Goal: Obtain resource: Download file/media

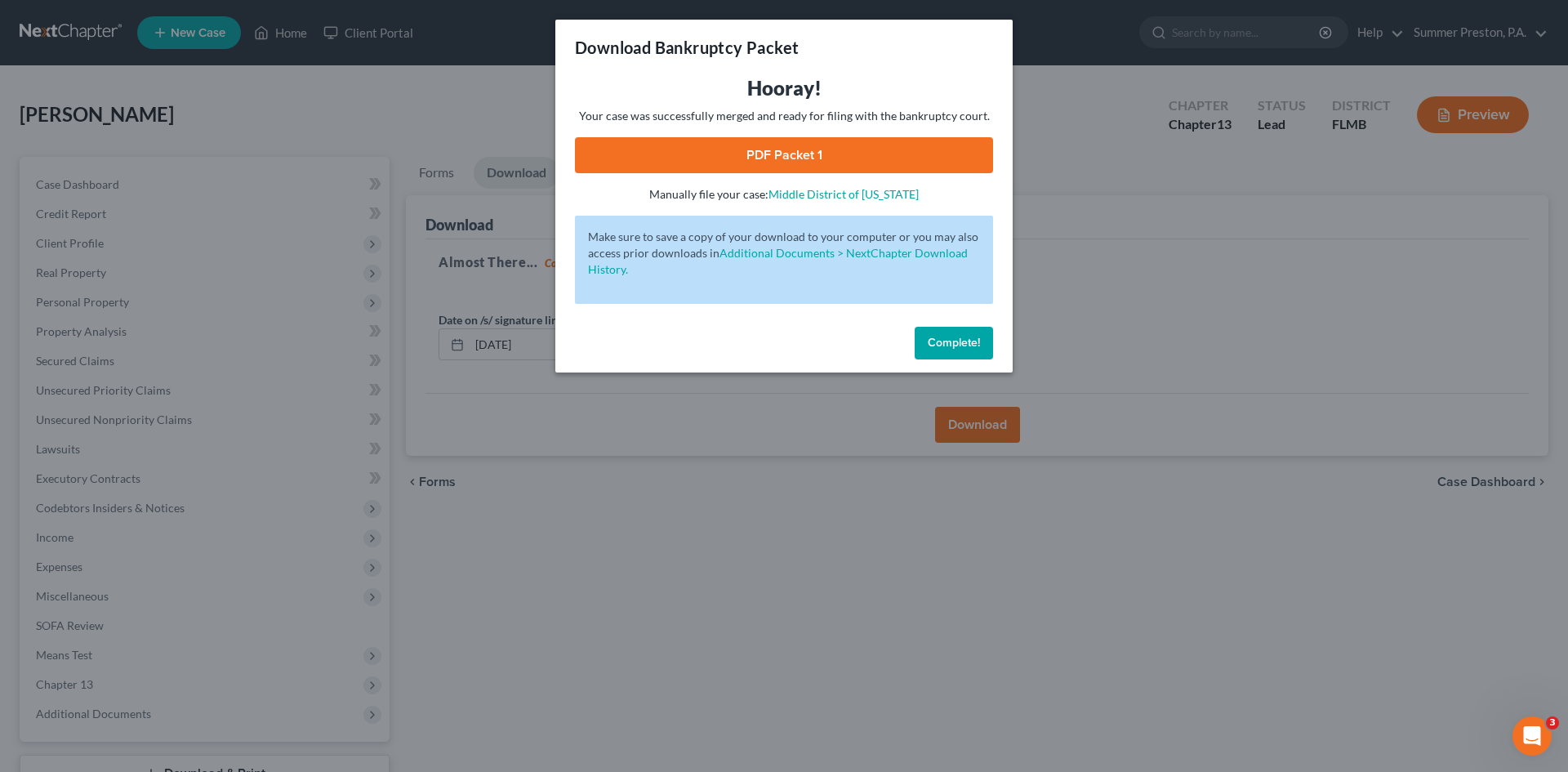
click at [958, 336] on span "Complete!" at bounding box center [954, 342] width 52 height 14
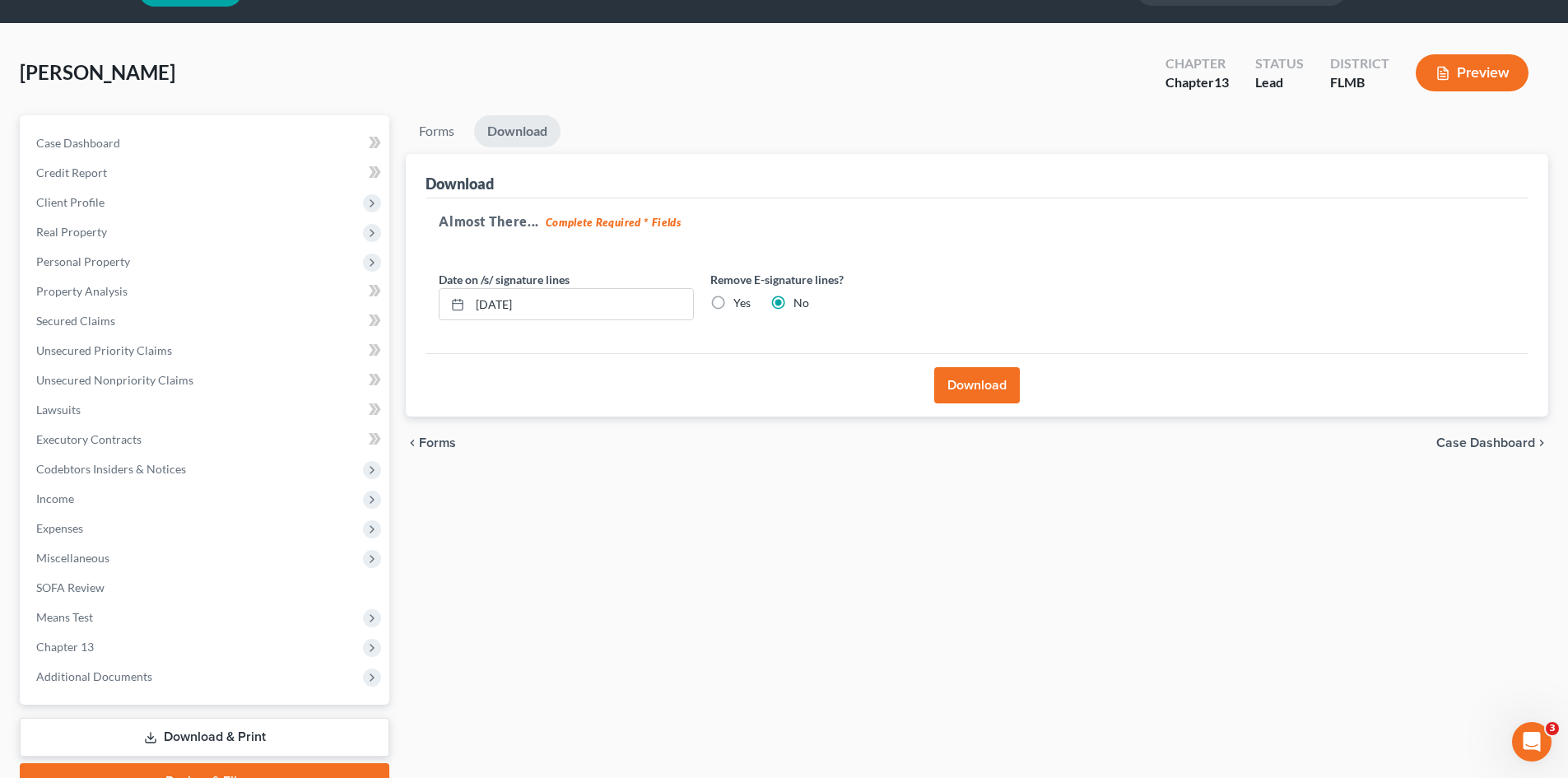
scroll to position [82, 0]
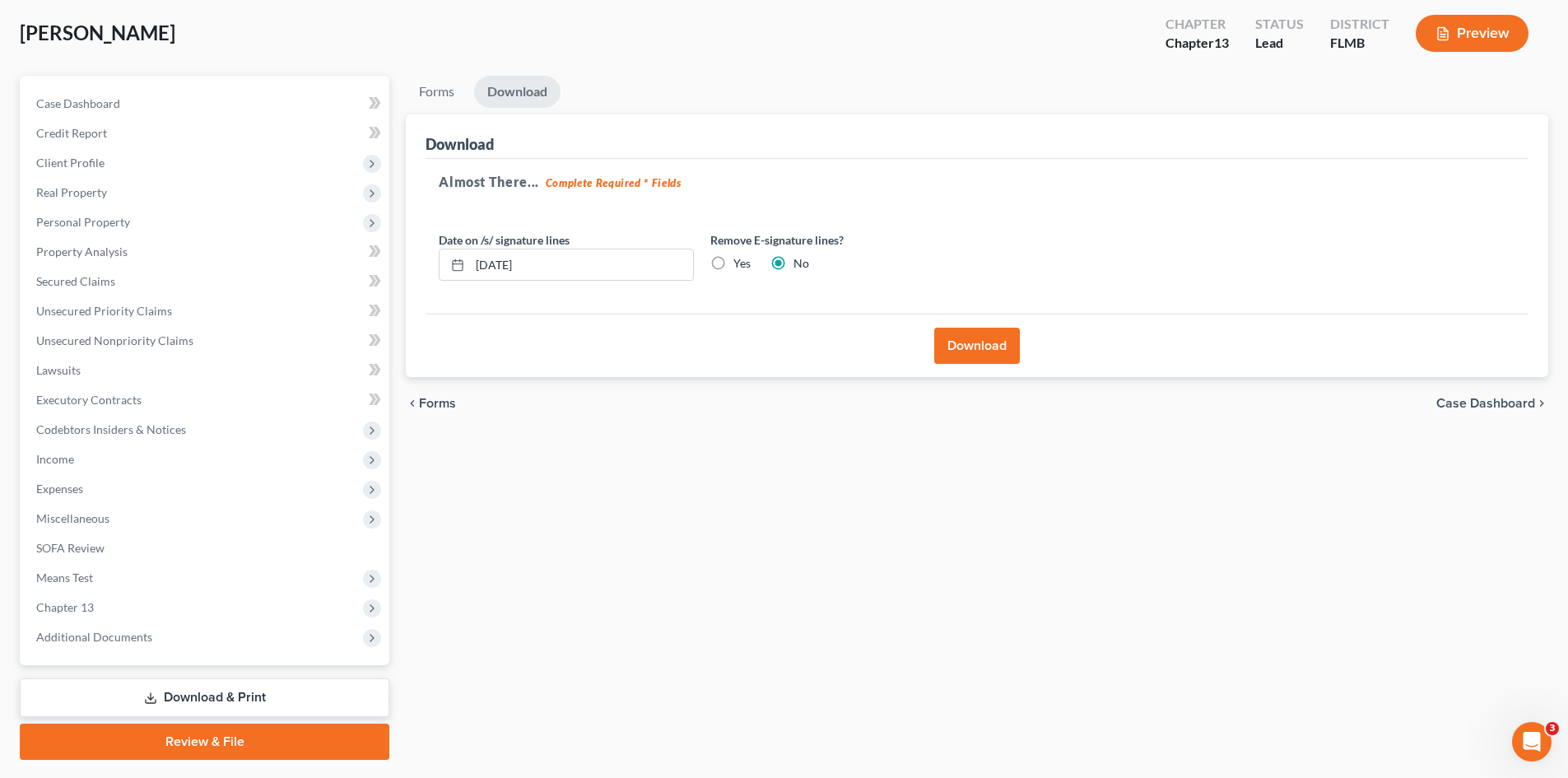
click at [182, 685] on link "Download & Print" at bounding box center [204, 697] width 369 height 39
click at [190, 697] on link "Download & Print" at bounding box center [204, 697] width 369 height 39
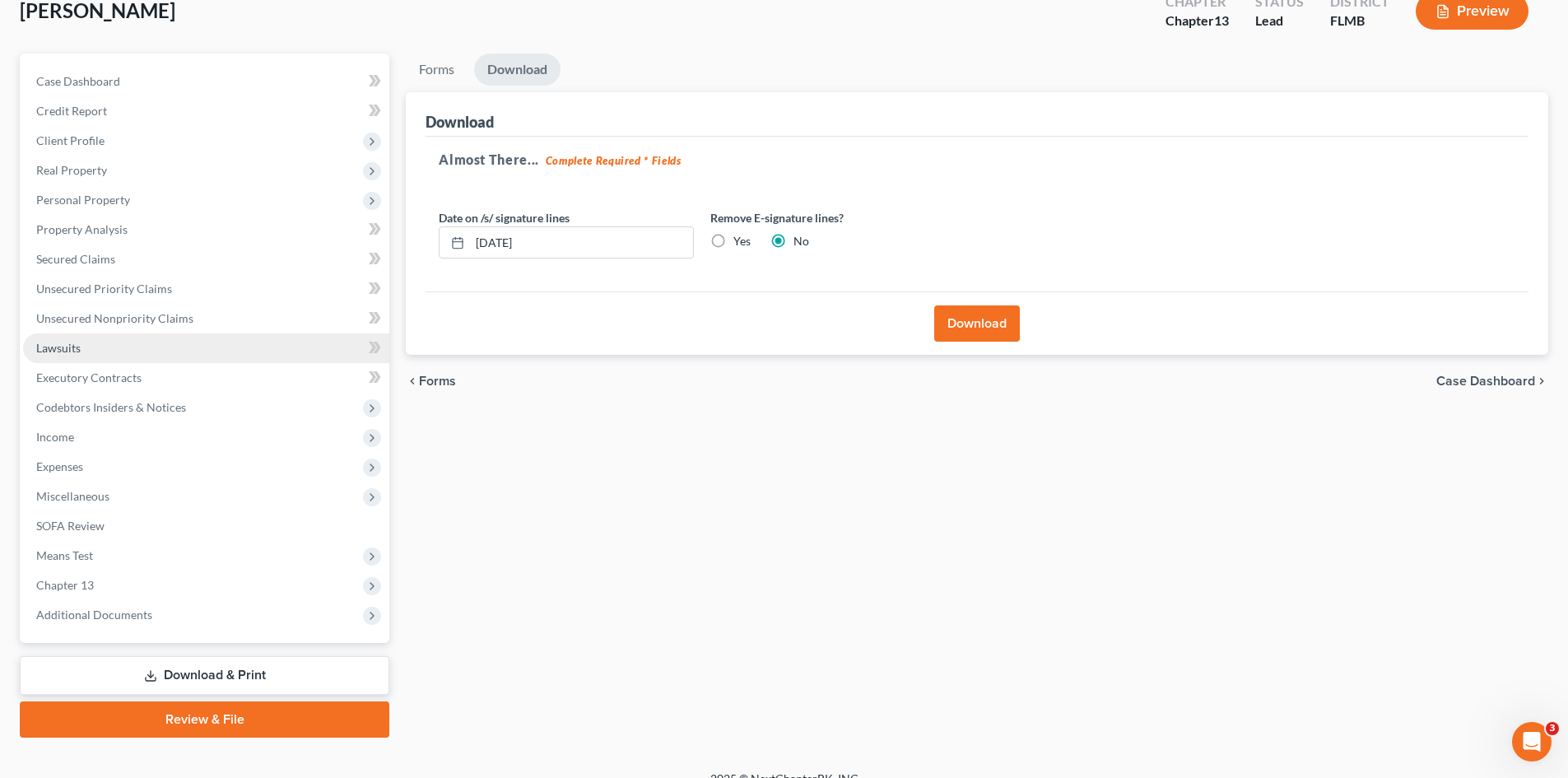
scroll to position [127, 0]
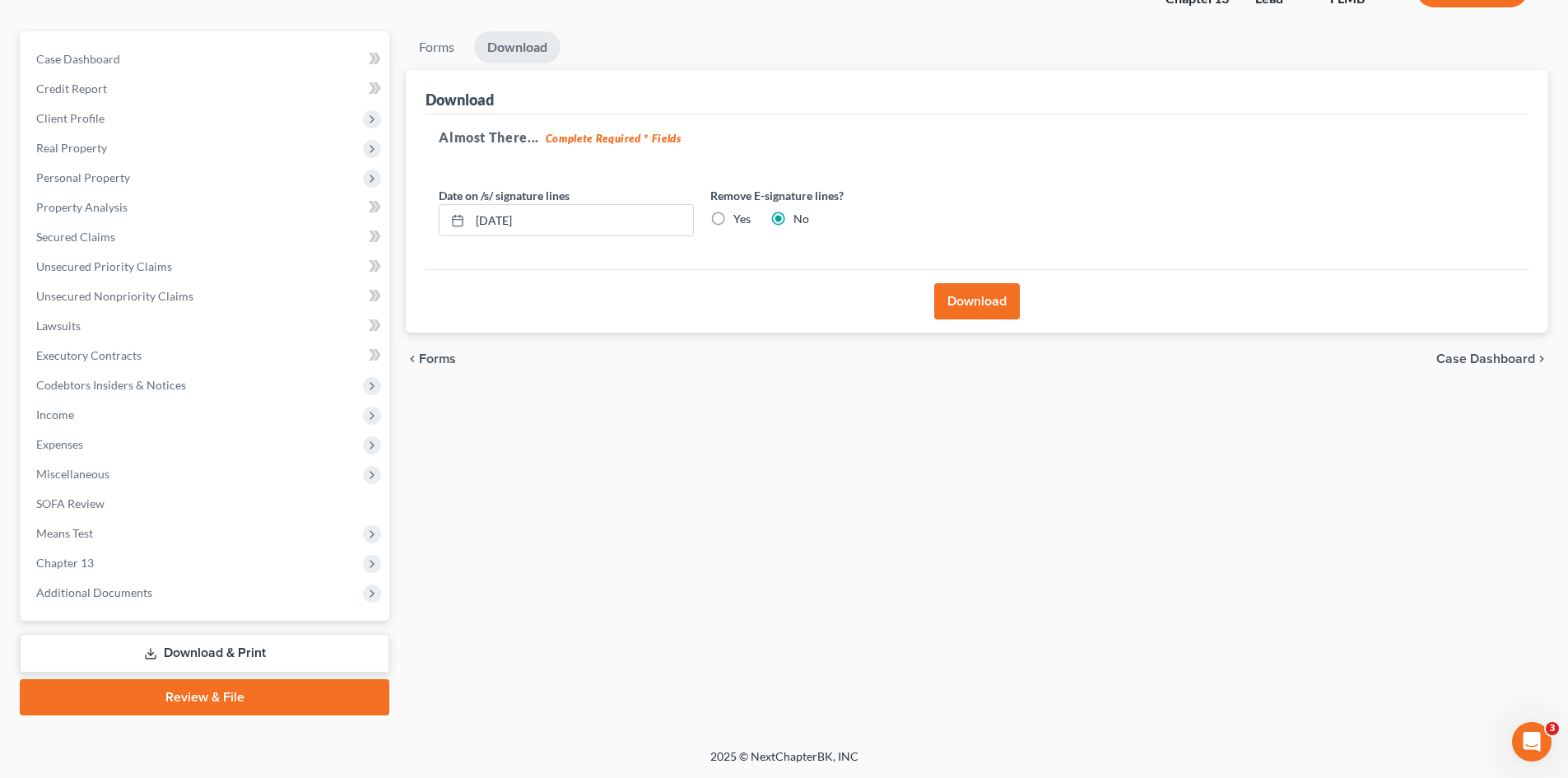
click at [177, 653] on link "Download & Print" at bounding box center [204, 652] width 369 height 39
click at [177, 653] on link "Download & Print" at bounding box center [204, 652] width 369 height 39
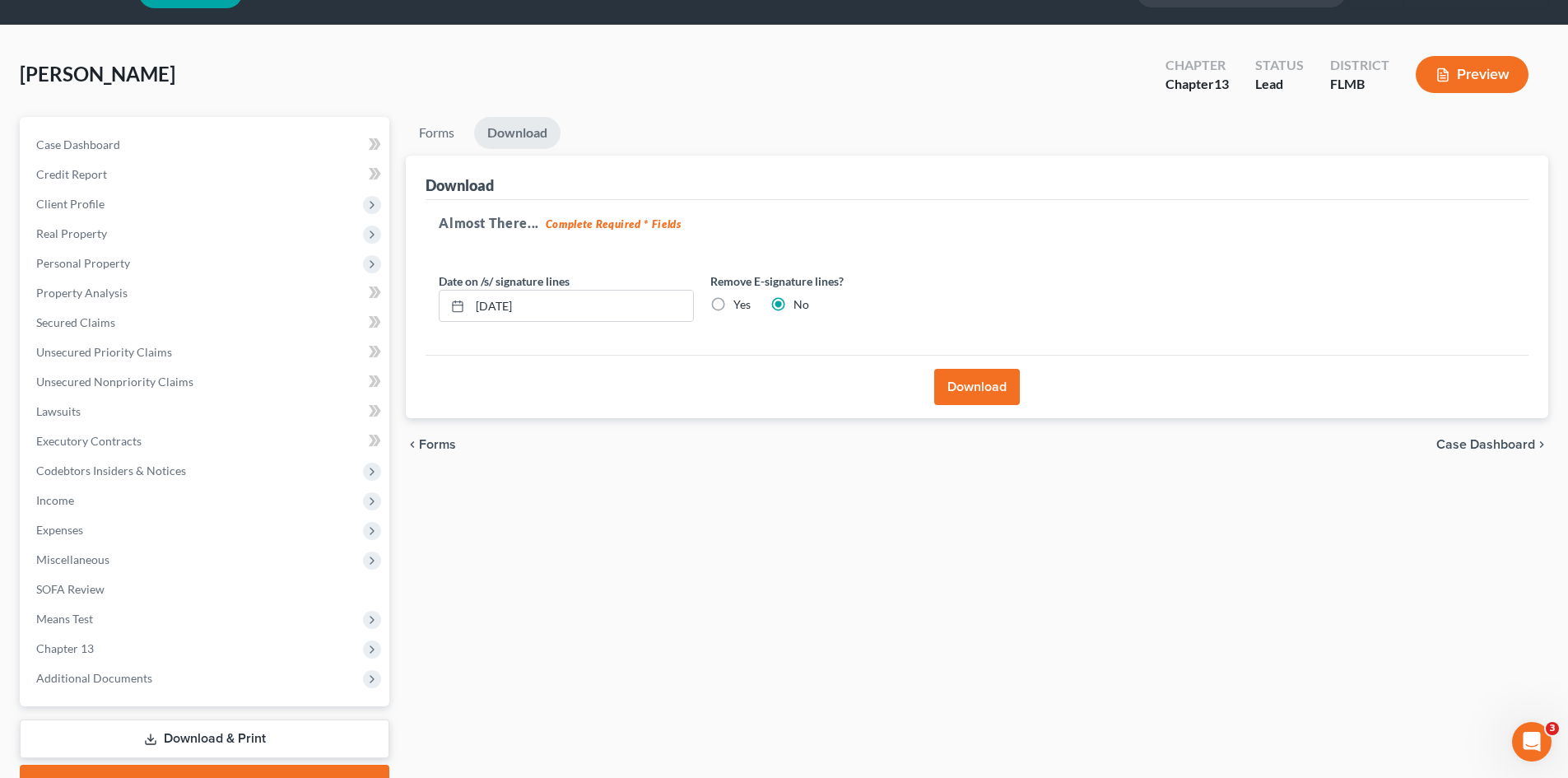
scroll to position [0, 0]
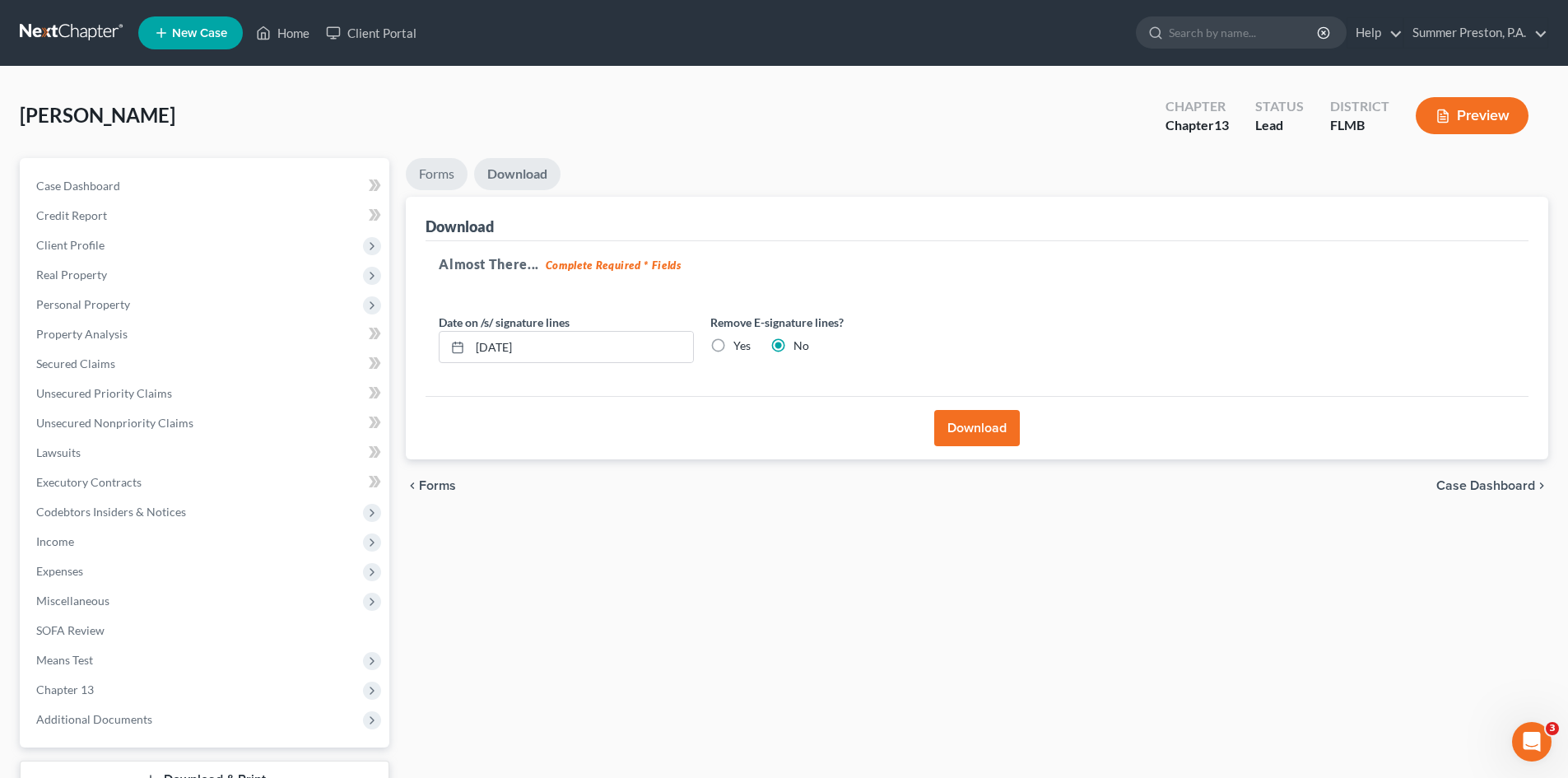
click at [430, 178] on link "Forms" at bounding box center [436, 174] width 61 height 32
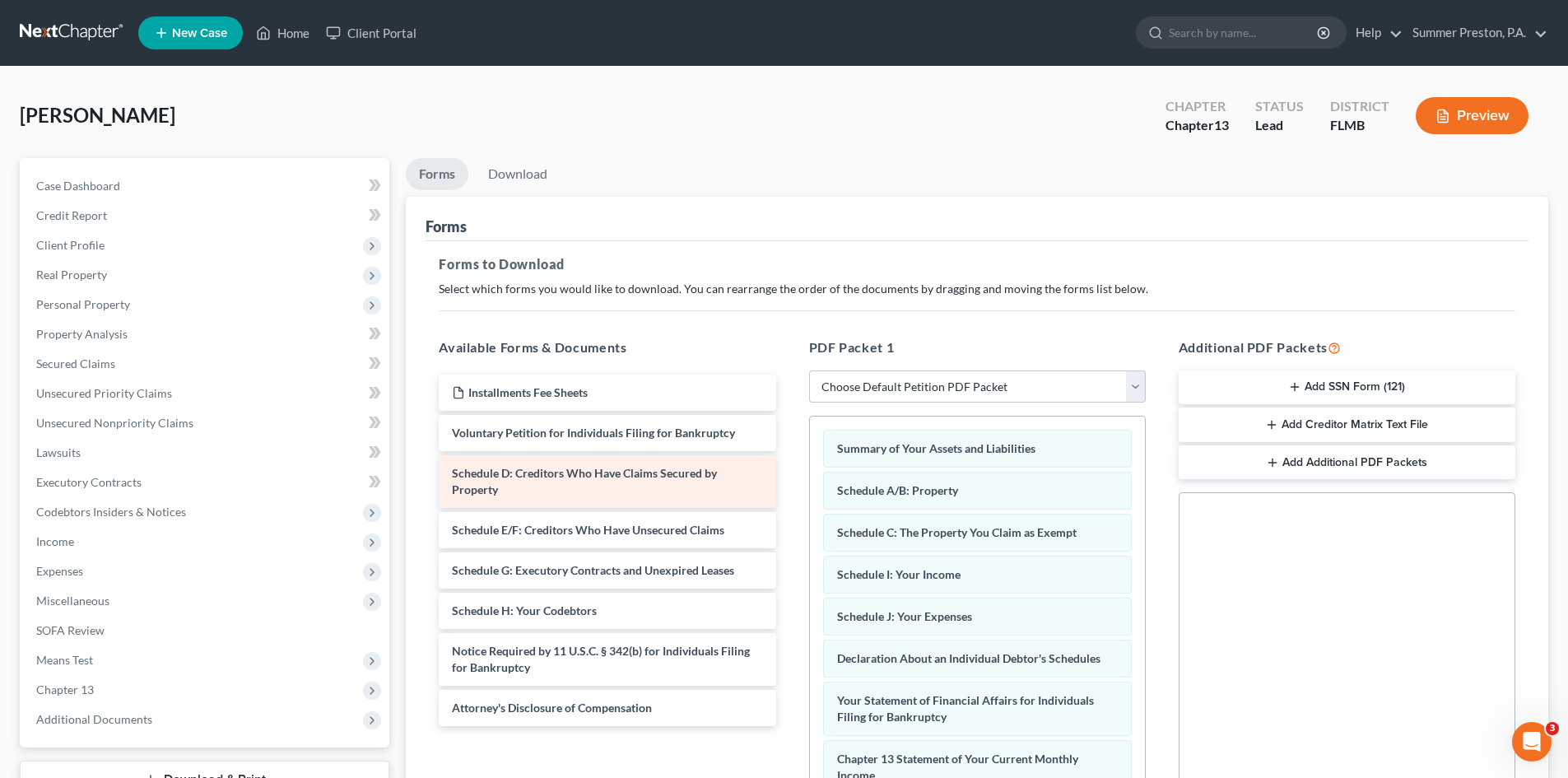
click at [655, 472] on span "Schedule D: Creditors Who Have Claims Secured by Property" at bounding box center [584, 481] width 265 height 30
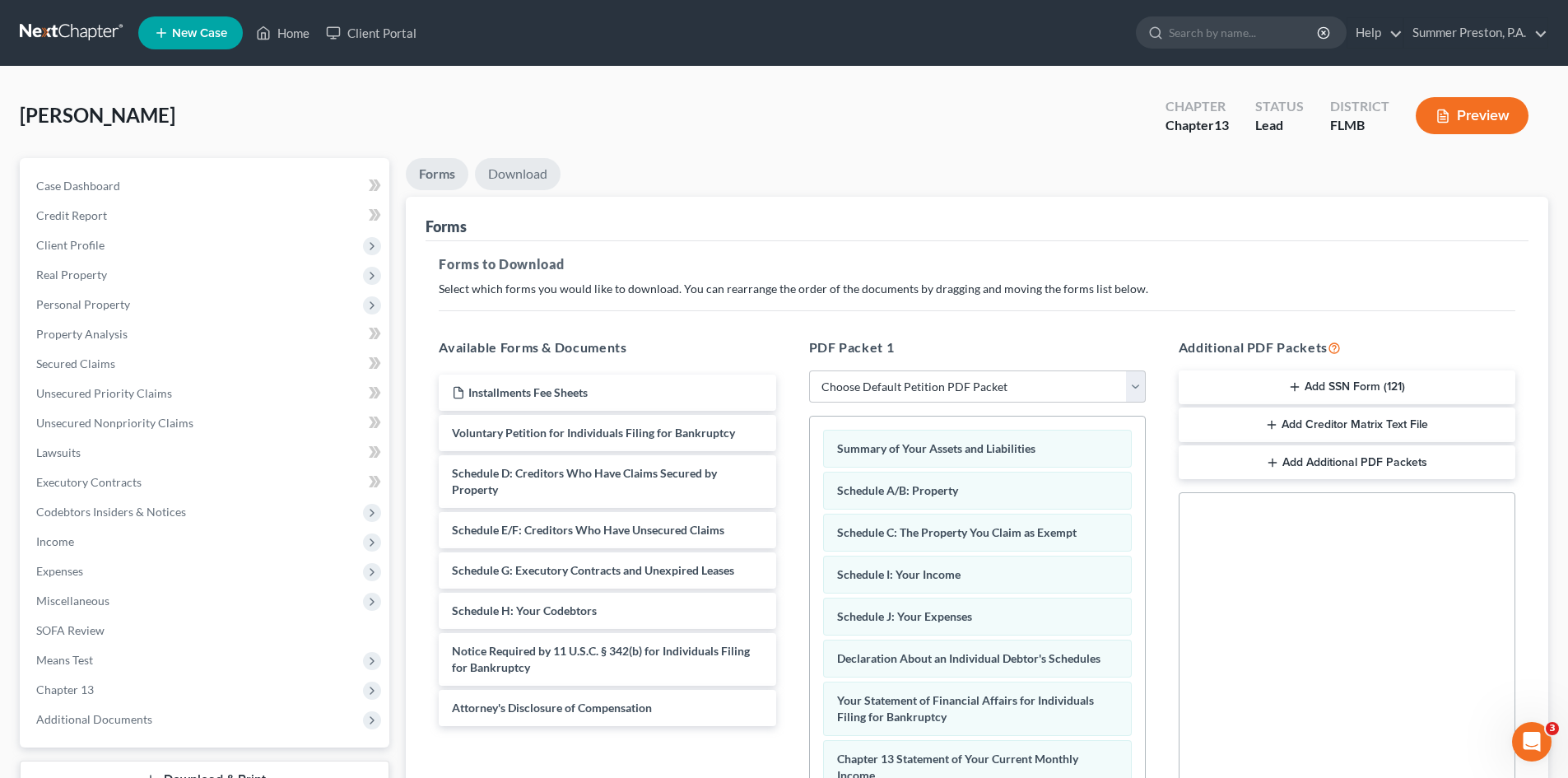
click at [531, 169] on link "Download" at bounding box center [517, 174] width 86 height 32
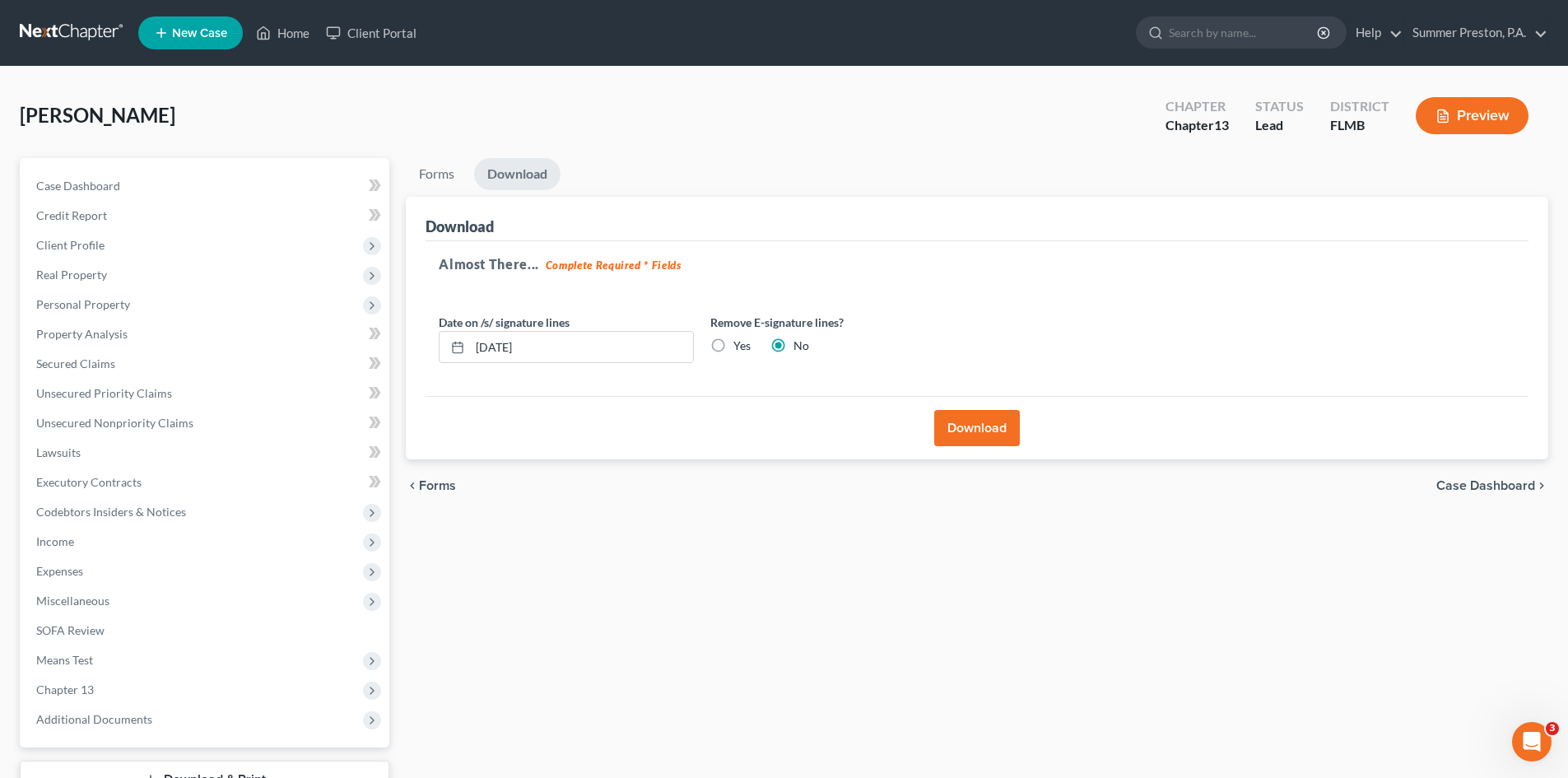
click at [988, 425] on button "Download" at bounding box center [977, 428] width 86 height 36
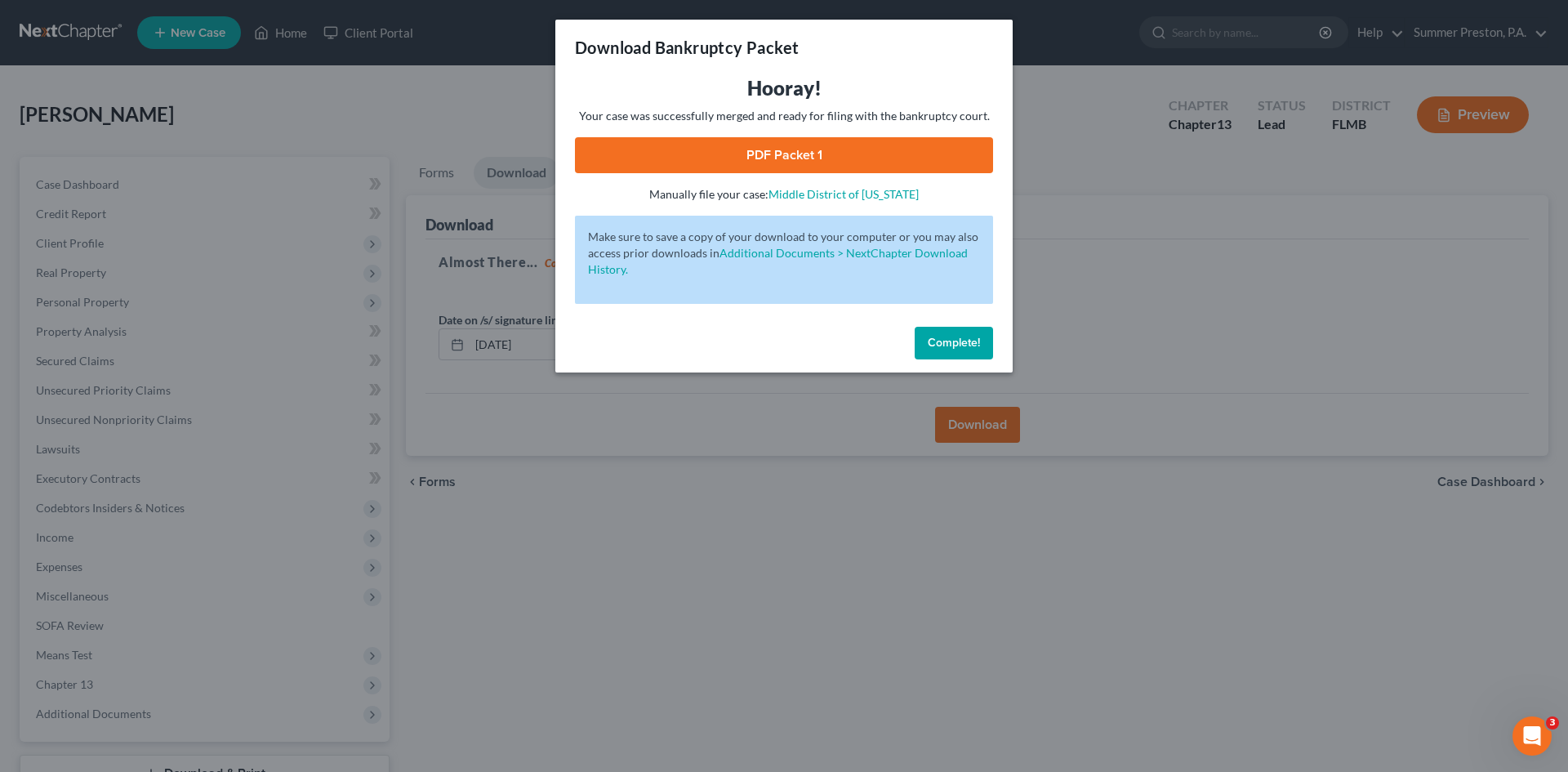
click at [959, 345] on span "Complete!" at bounding box center [954, 342] width 52 height 14
